Goal: Information Seeking & Learning: Learn about a topic

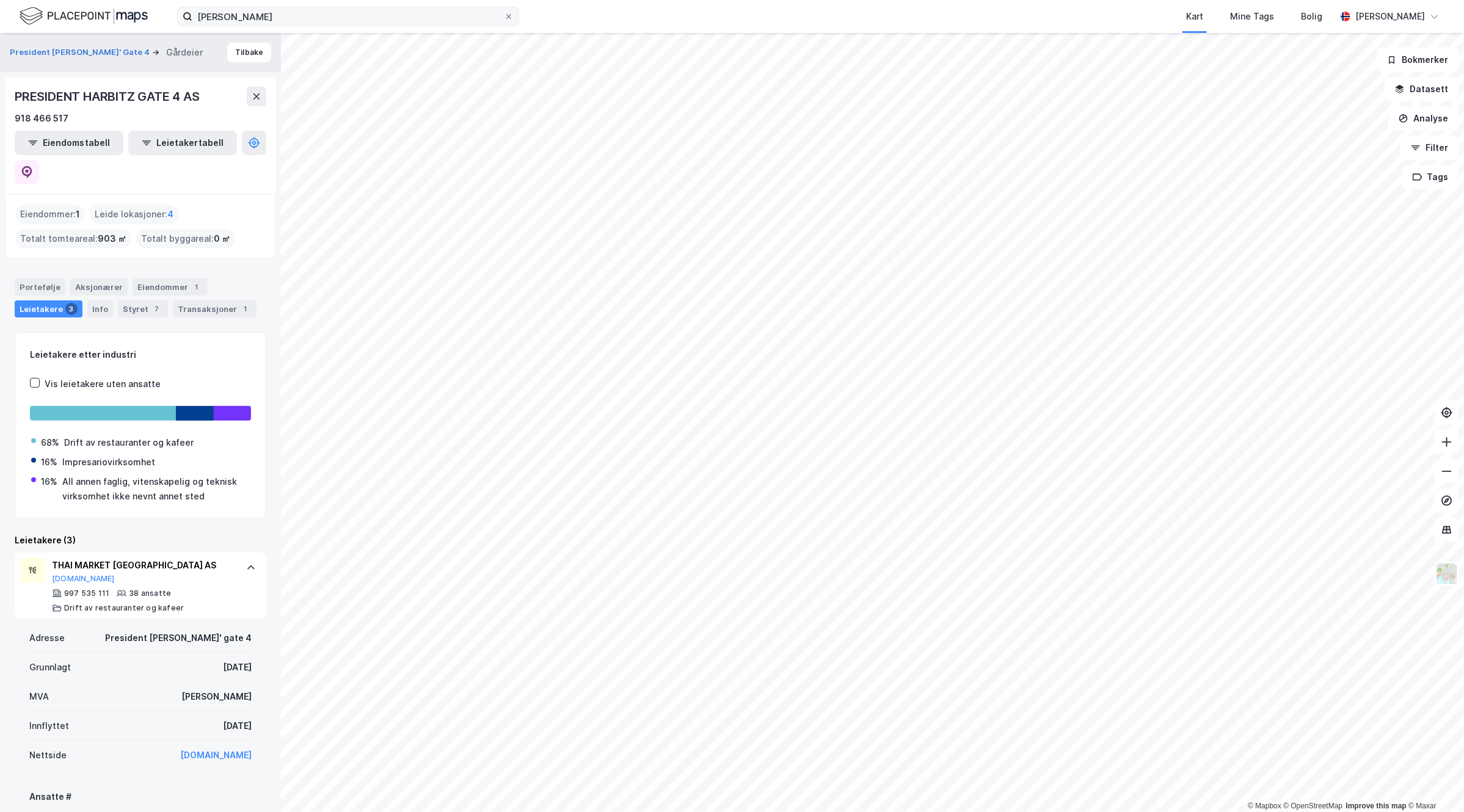
scroll to position [77, 0]
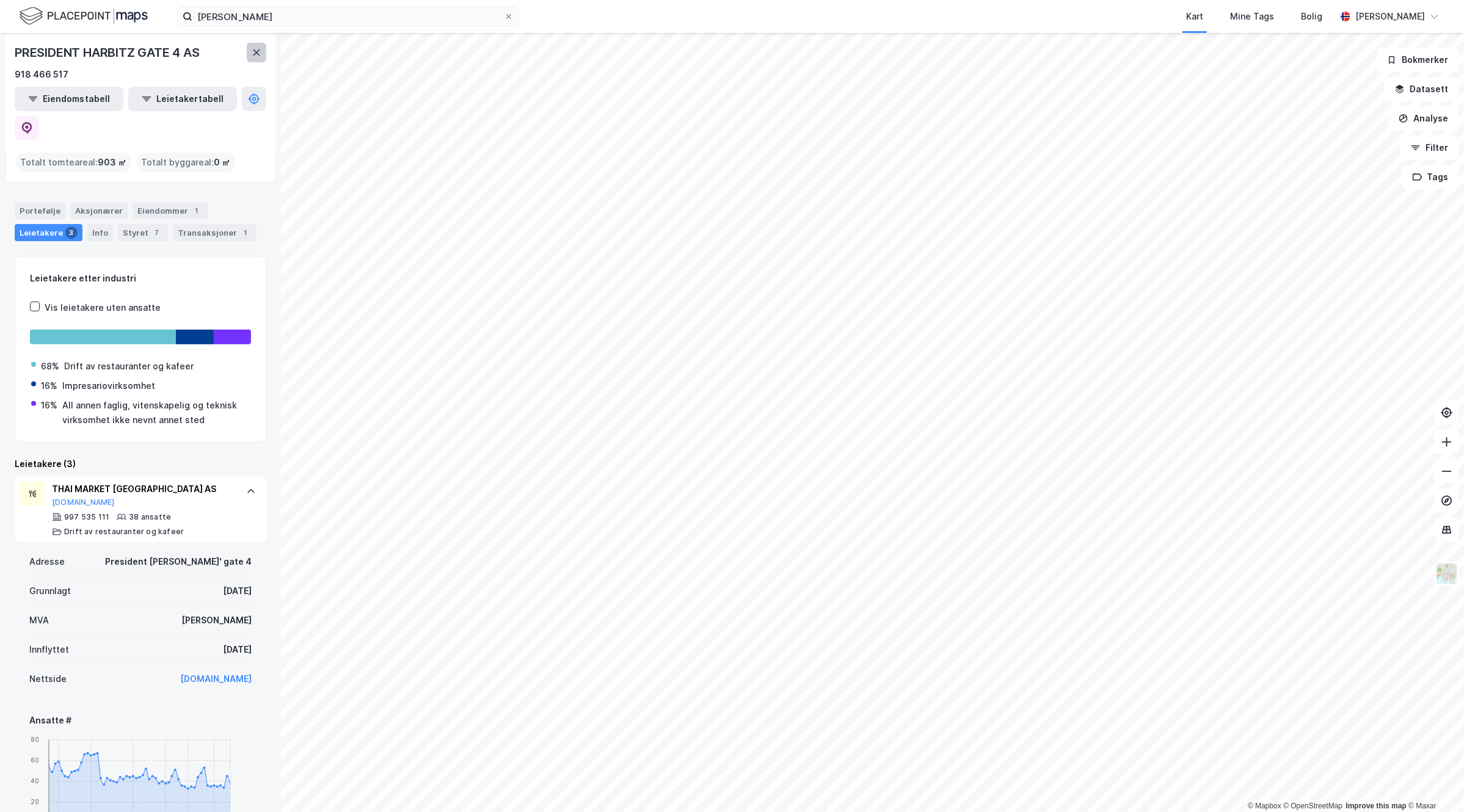
click at [255, 61] on button at bounding box center [256, 52] width 20 height 20
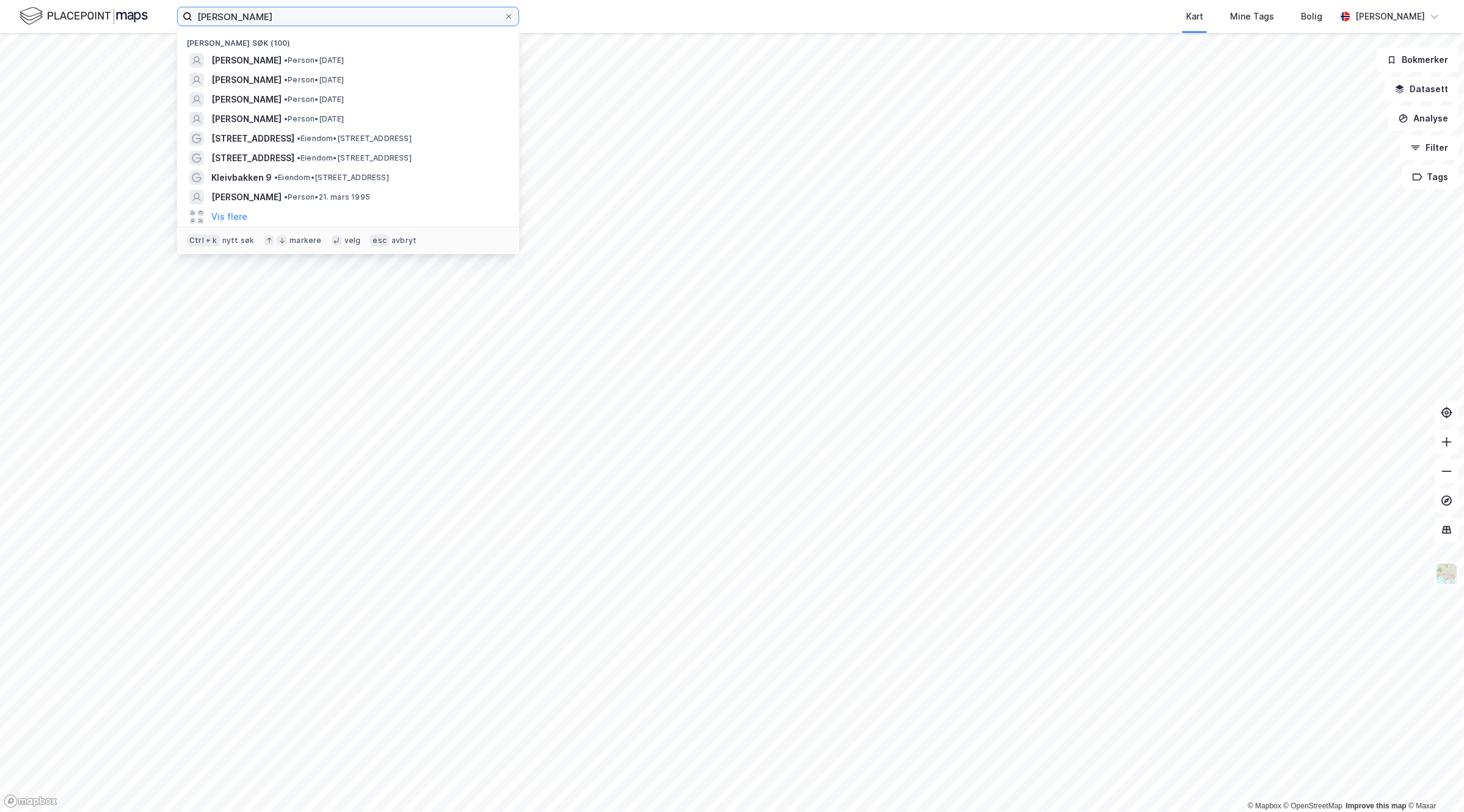
drag, startPoint x: 333, startPoint y: 20, endPoint x: -24, endPoint y: 4, distance: 357.4
click at [0, 4] on html "[PERSON_NAME] søk (100) [PERSON_NAME] • Person • [DATE] HO FOO • Person • [DATE…" at bounding box center [732, 406] width 1464 height 812
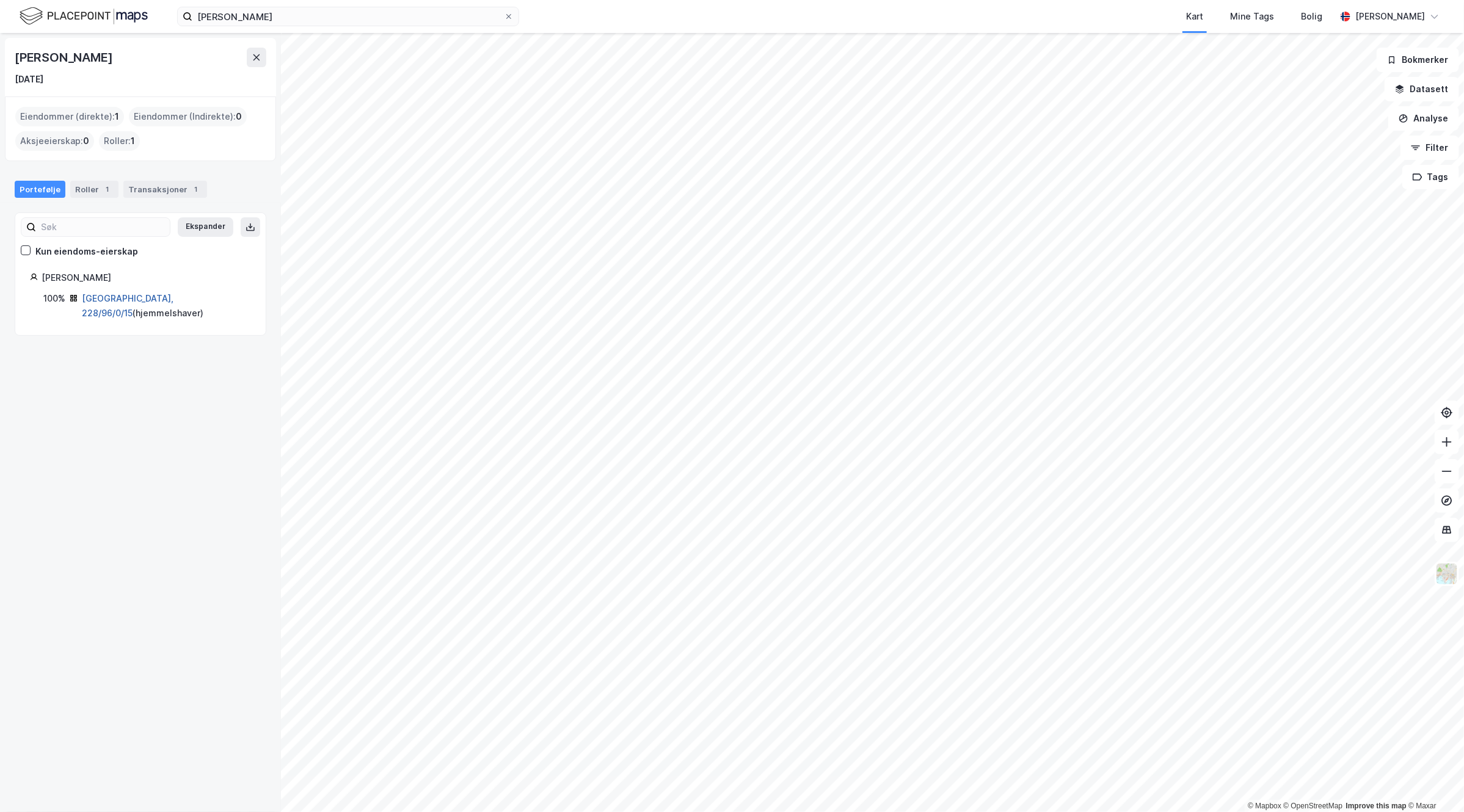
click at [130, 295] on link "[GEOGRAPHIC_DATA], 228/96/0/15" at bounding box center [127, 305] width 91 height 25
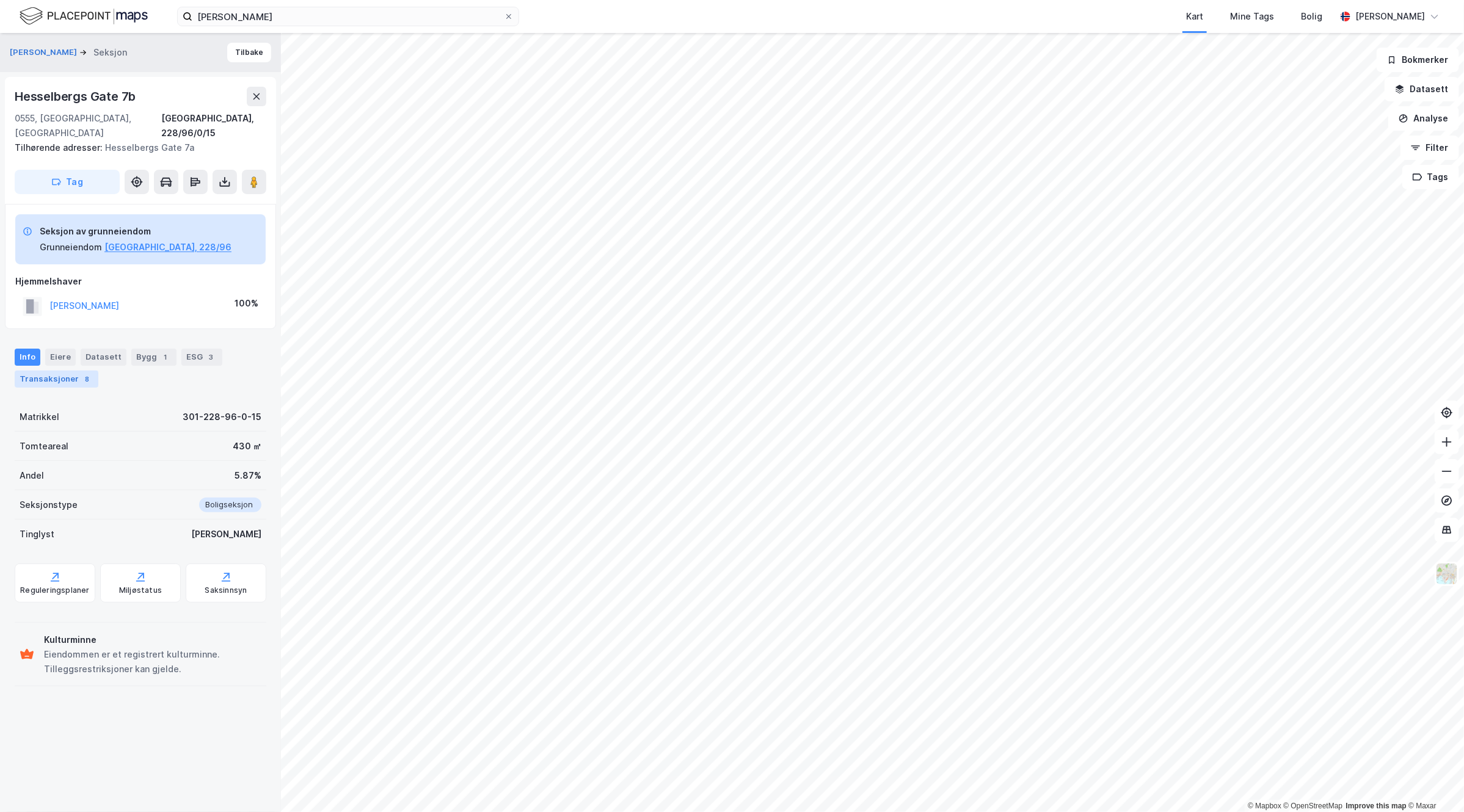
click at [84, 373] on div "8" at bounding box center [87, 379] width 12 height 12
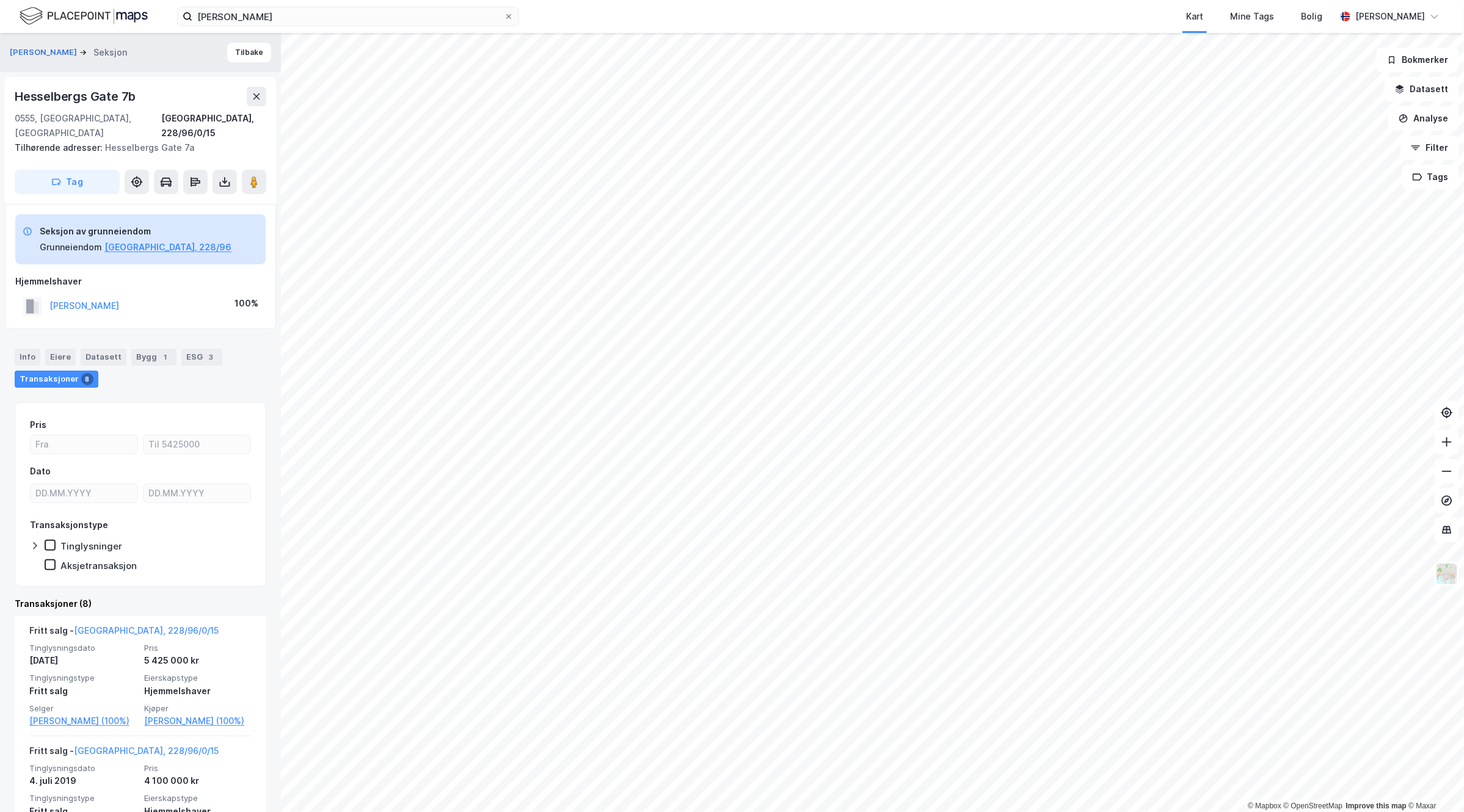
scroll to position [77, 0]
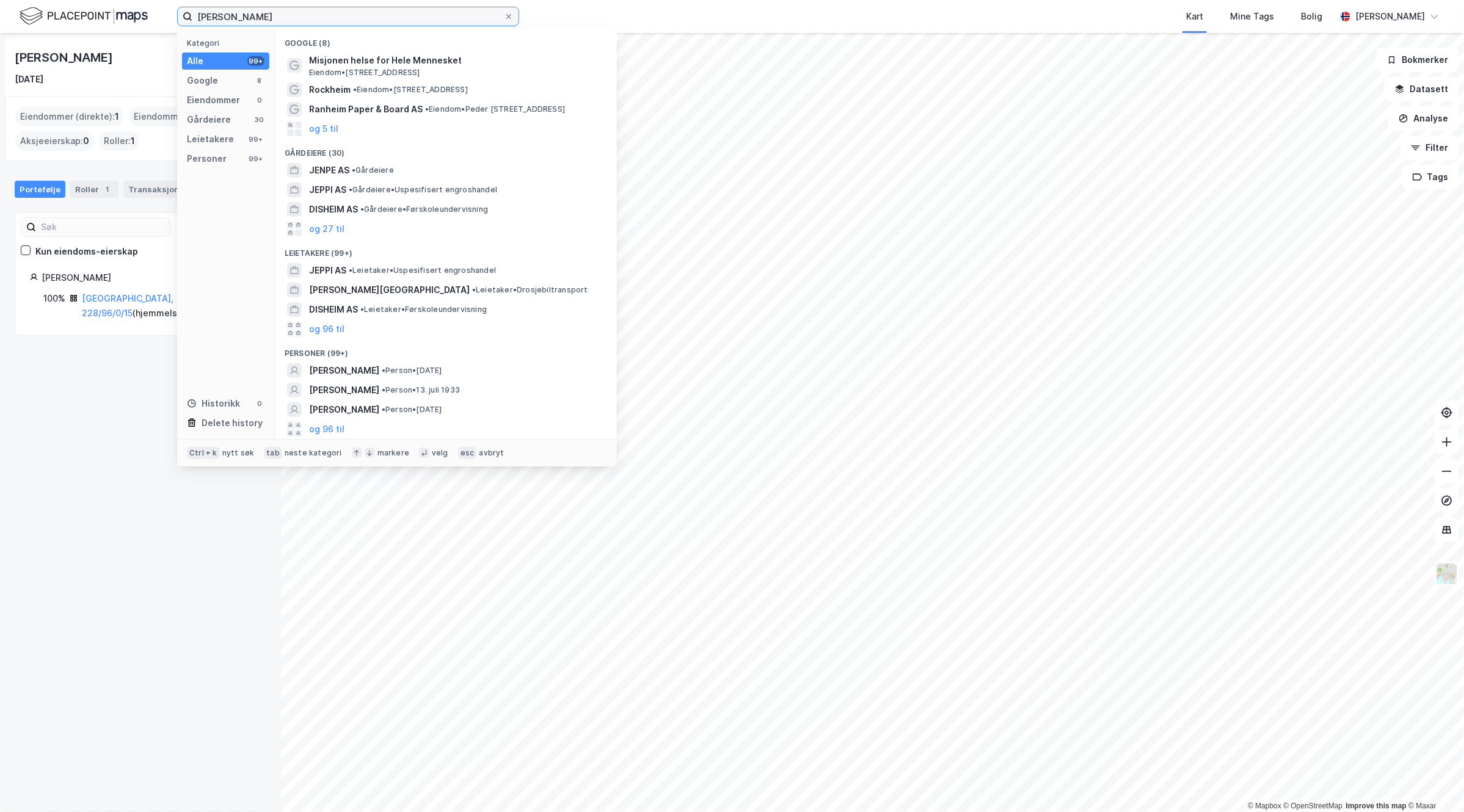
drag, startPoint x: 285, startPoint y: 19, endPoint x: 43, endPoint y: -5, distance: 243.2
click at [43, 0] on html "[PERSON_NAME] Kategori Alle 99+ Google 8 Eiendommer 0 Gårdeiere 30 Leietakere 9…" at bounding box center [732, 406] width 1464 height 812
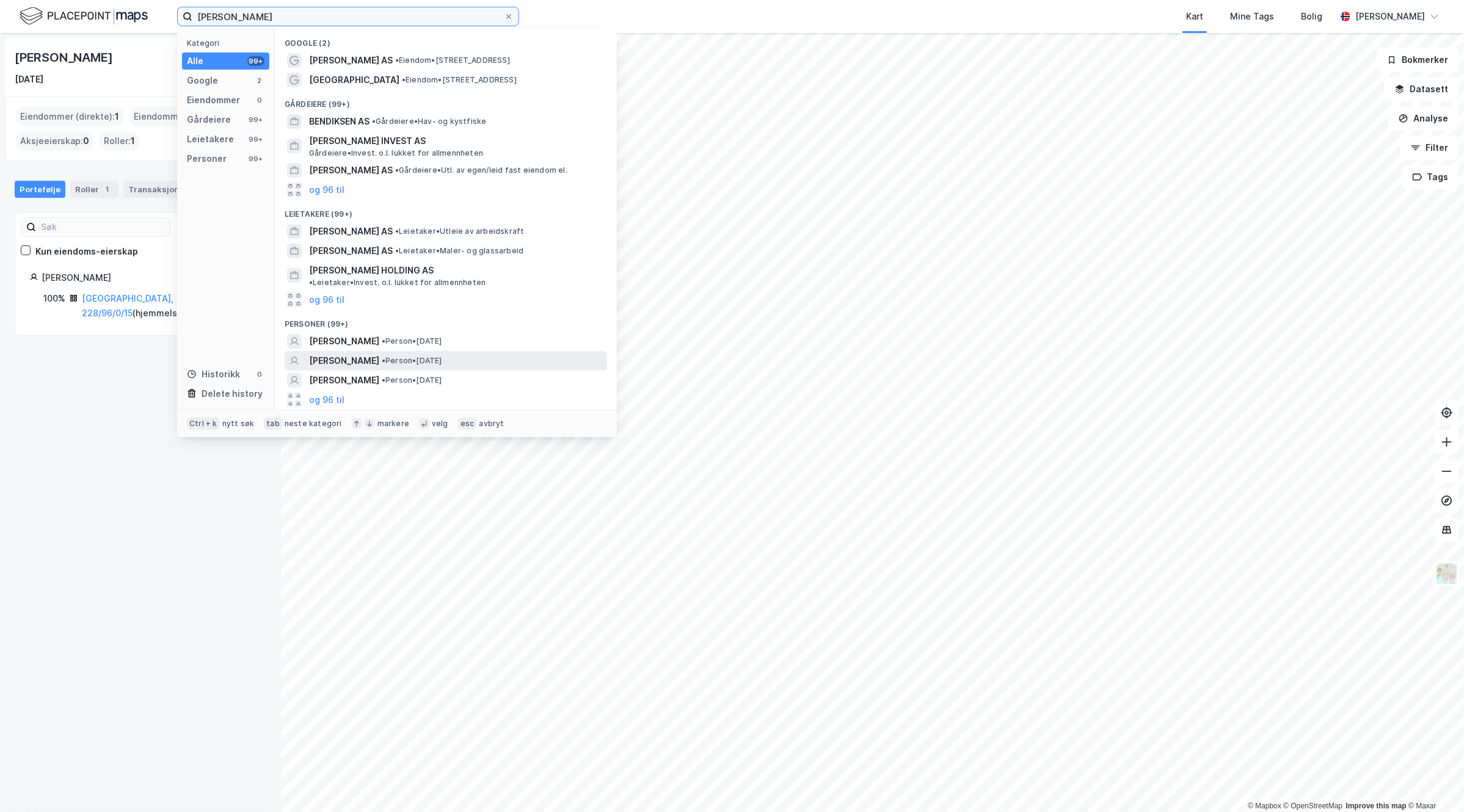
type input "[PERSON_NAME]"
click at [504, 354] on div "[PERSON_NAME] • Person • [DATE]" at bounding box center [457, 361] width 295 height 15
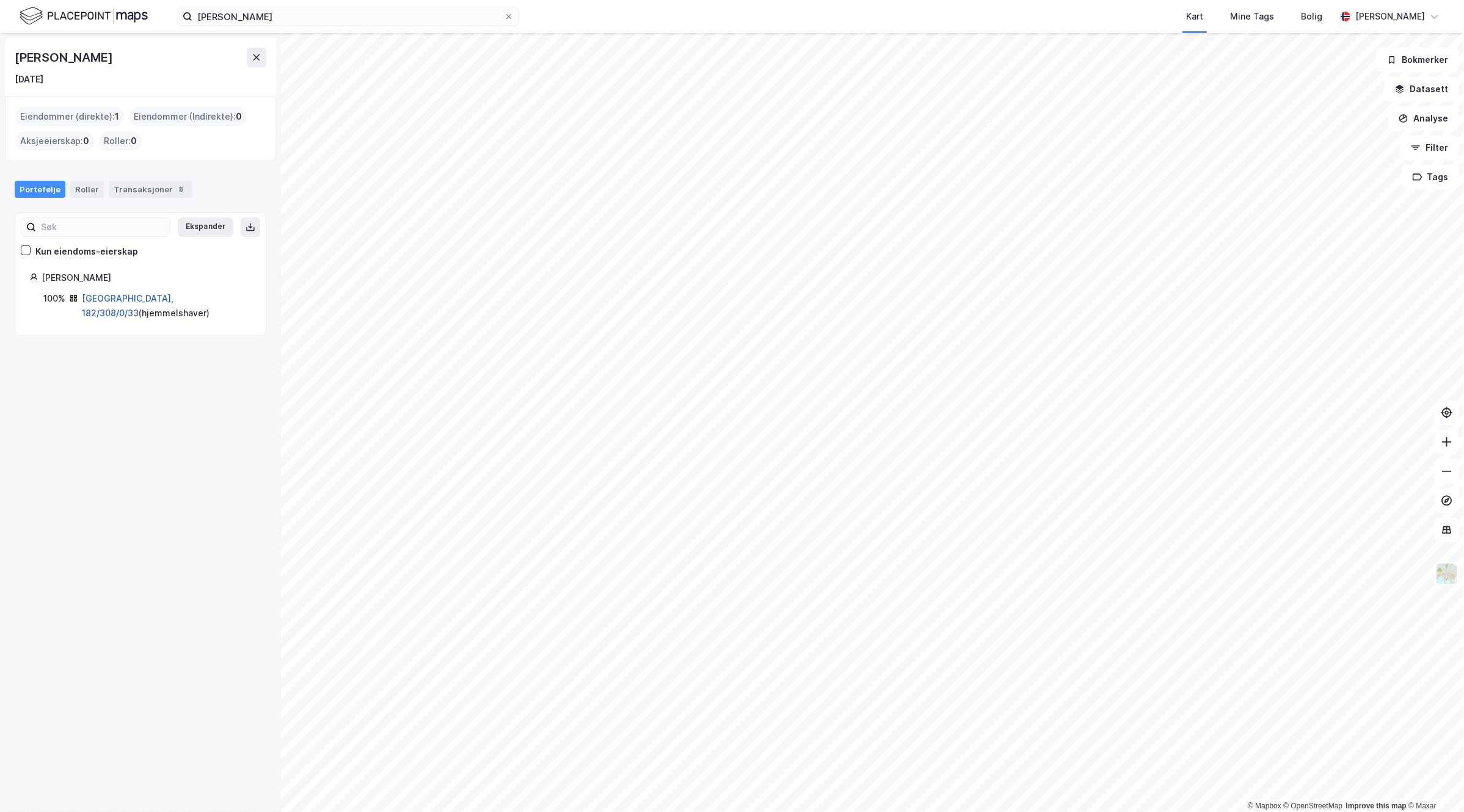
click at [136, 298] on link "[GEOGRAPHIC_DATA], 182/308/0/33" at bounding box center [127, 305] width 91 height 25
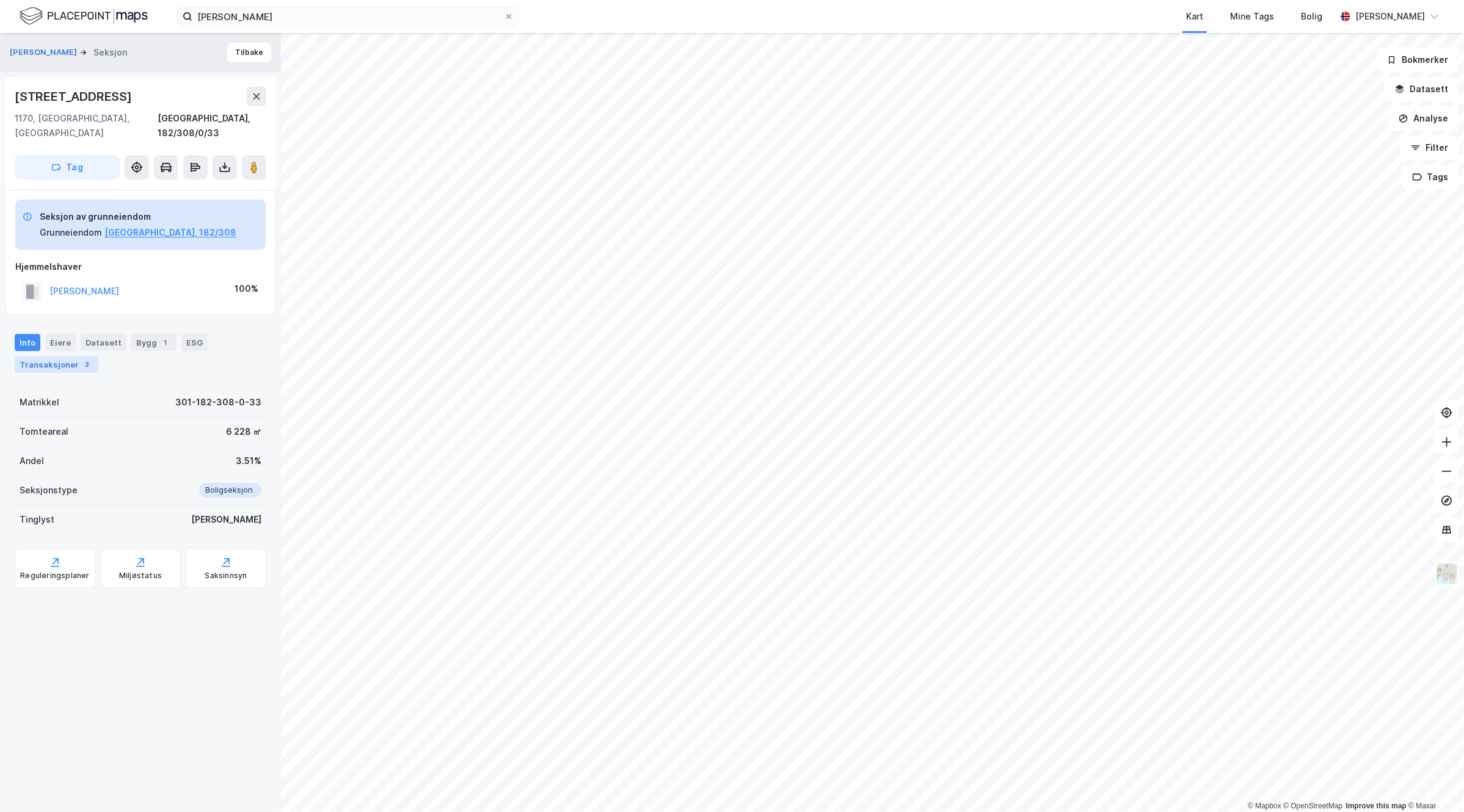
click at [73, 356] on div "Transaksjoner 3" at bounding box center [57, 364] width 84 height 17
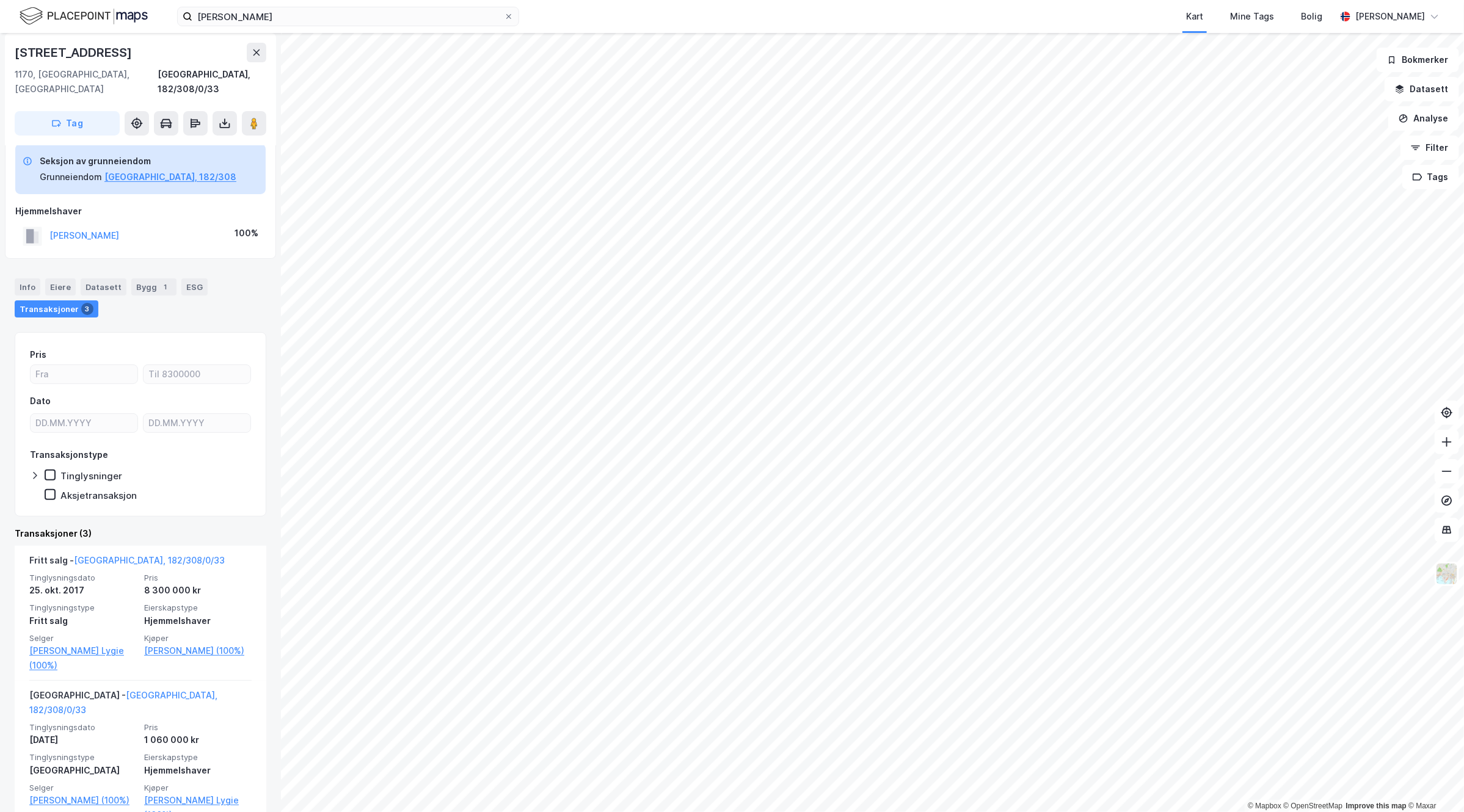
scroll to position [77, 0]
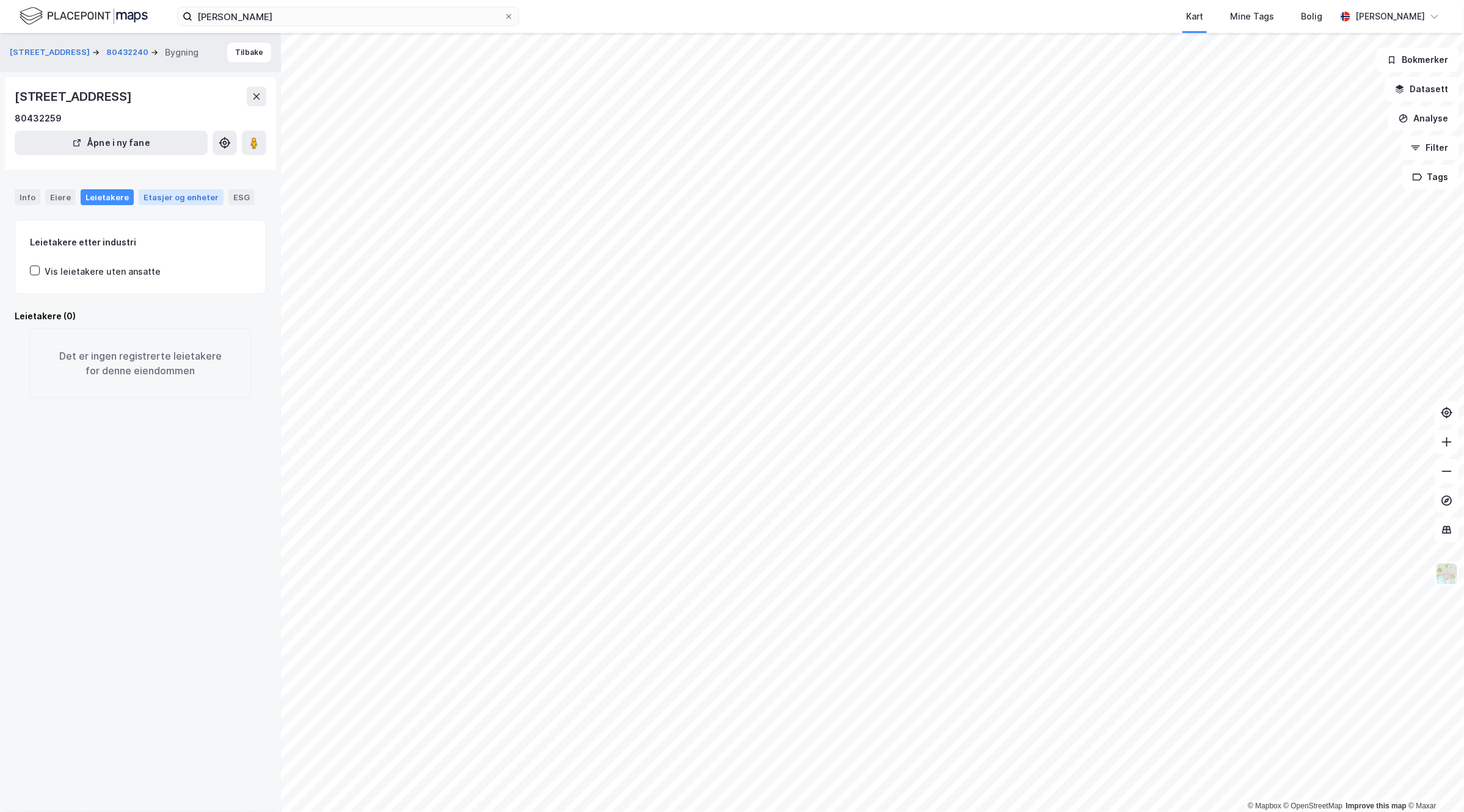
click at [169, 197] on div "Etasjer og enheter" at bounding box center [181, 197] width 75 height 11
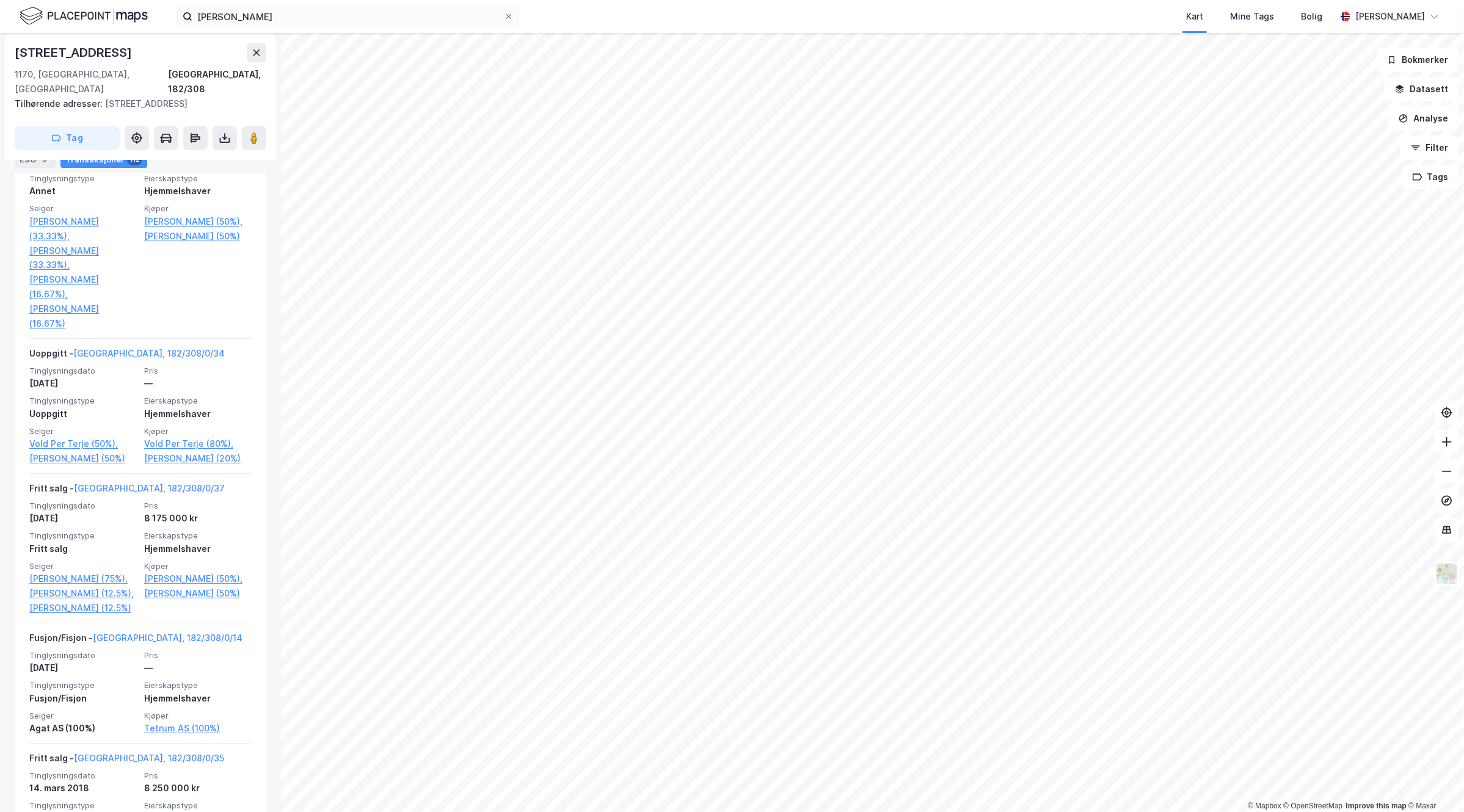
scroll to position [2519, 0]
